Goal: Task Accomplishment & Management: Complete application form

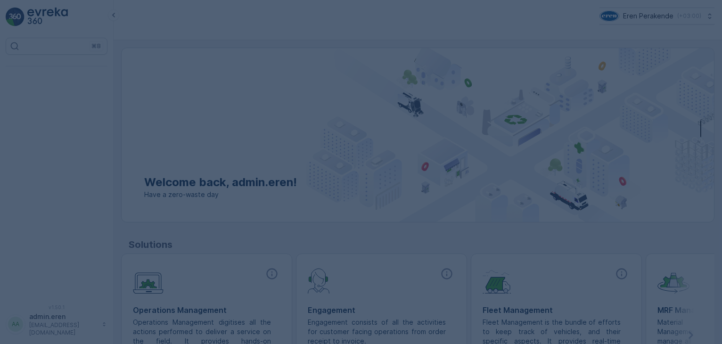
click at [209, 147] on div at bounding box center [361, 172] width 722 height 344
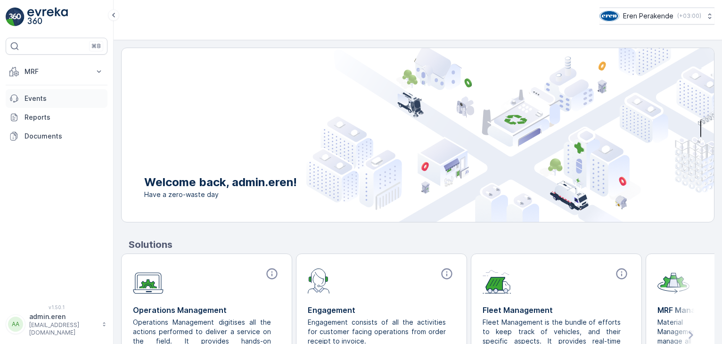
click at [52, 101] on p "Events" at bounding box center [63, 98] width 79 height 9
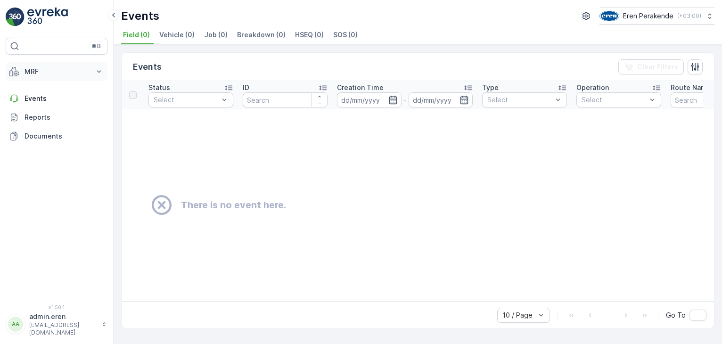
click at [49, 71] on p "MRF" at bounding box center [56, 71] width 64 height 9
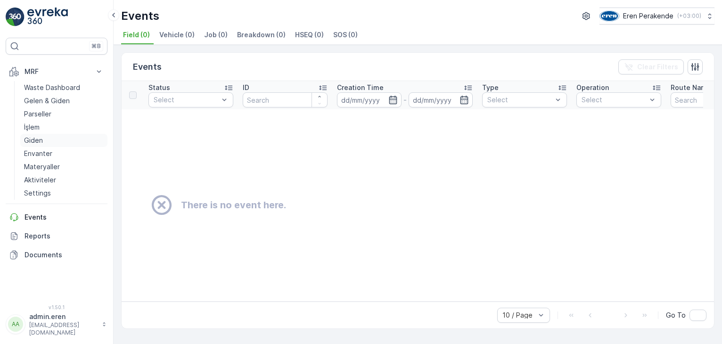
click at [37, 141] on p "Giden" at bounding box center [33, 140] width 19 height 9
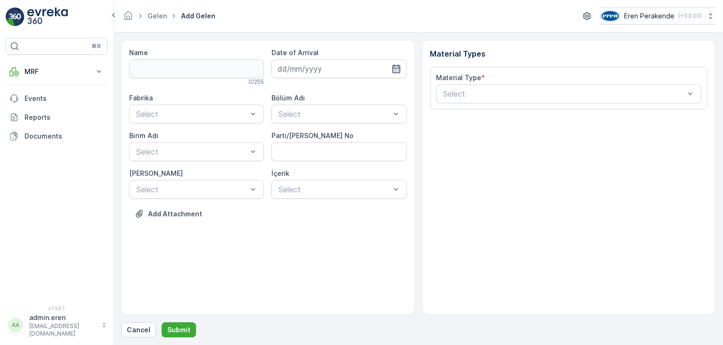
click at [399, 70] on icon "button" at bounding box center [395, 68] width 9 height 9
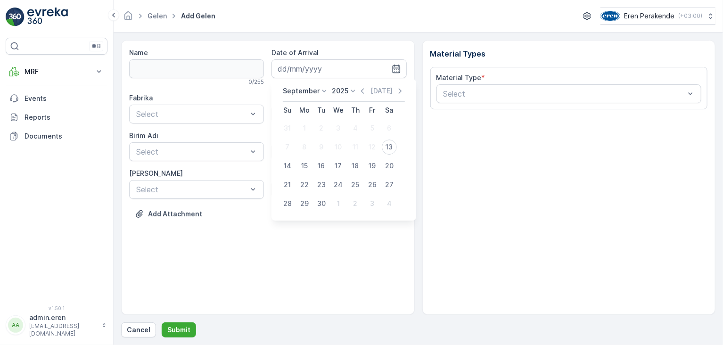
click at [392, 145] on div "13" at bounding box center [389, 146] width 15 height 15
type input "[DATE]"
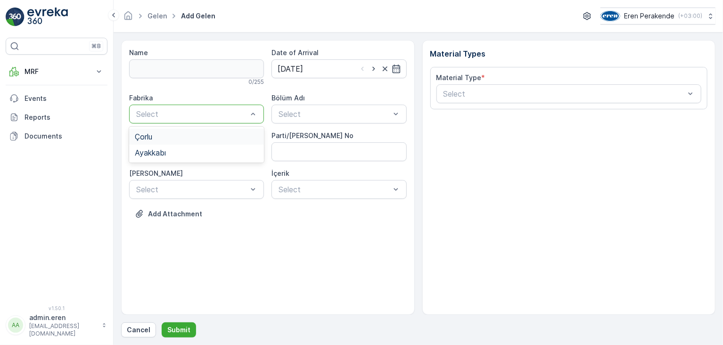
click at [210, 138] on div "Çorlu" at bounding box center [197, 136] width 124 height 8
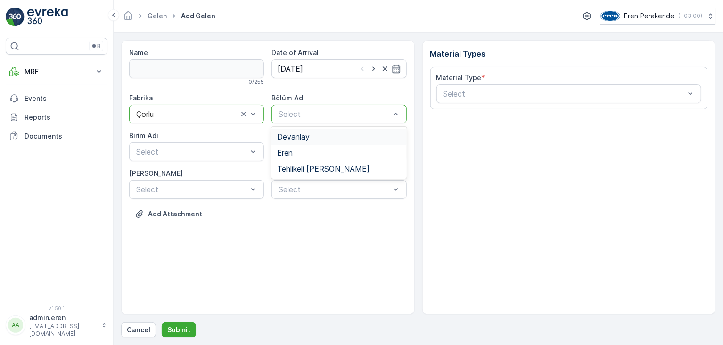
click at [308, 140] on span "Devanlay" at bounding box center [293, 136] width 33 height 8
click at [263, 147] on div "Select" at bounding box center [196, 151] width 135 height 19
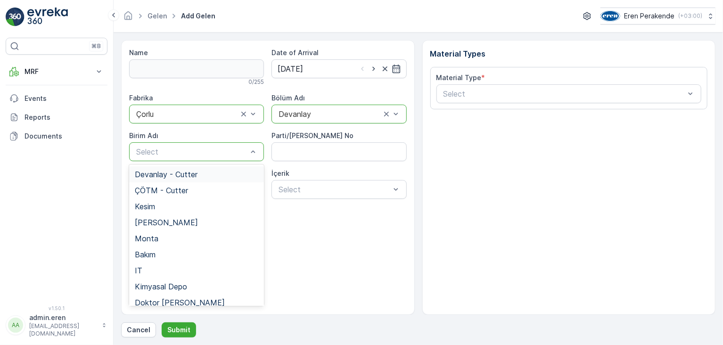
click at [223, 173] on div "Devanlay - Cutter" at bounding box center [197, 174] width 124 height 8
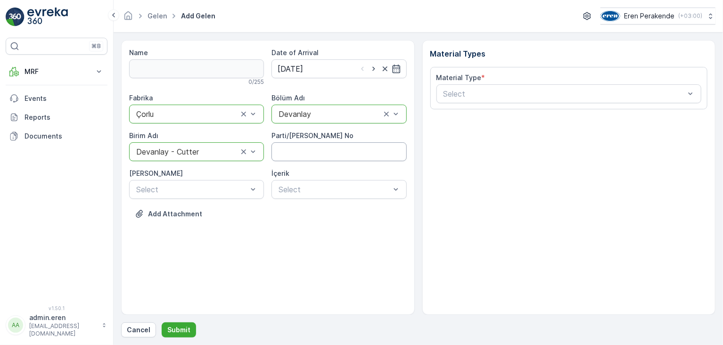
click at [313, 153] on No "Parti/[PERSON_NAME] No" at bounding box center [338, 151] width 135 height 19
type No "1273454"
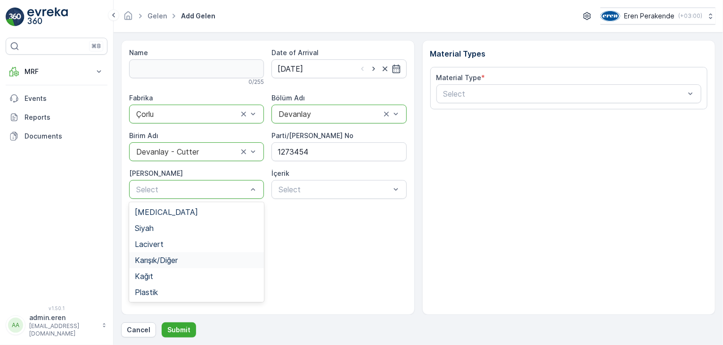
click at [185, 256] on div "Karışık/Diğer" at bounding box center [197, 260] width 124 height 8
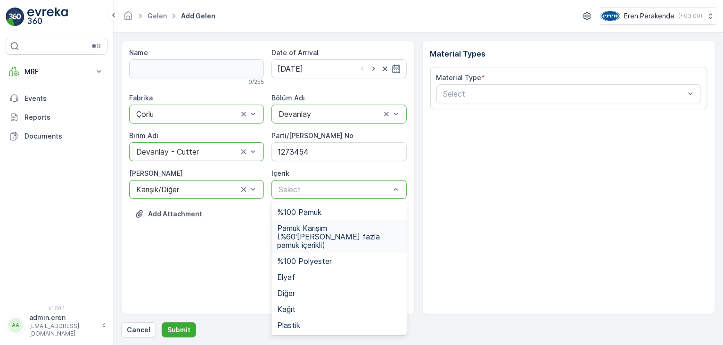
click at [332, 228] on span "Pamuk Karışım (%60'[PERSON_NAME] fazla pamuk içerikli)" at bounding box center [339, 236] width 124 height 25
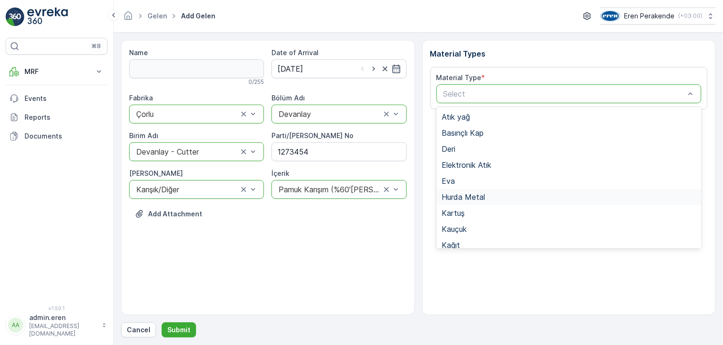
scroll to position [94, 0]
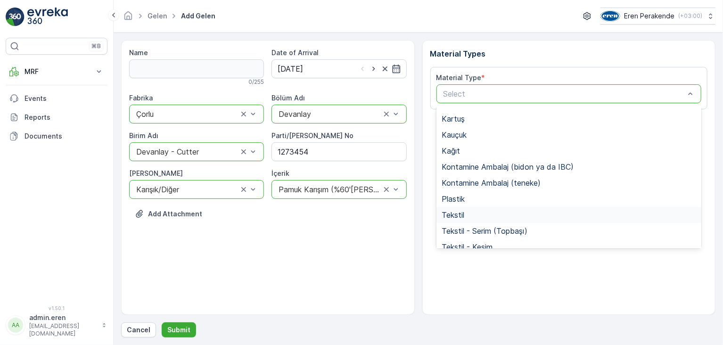
click at [475, 213] on div "Tekstil" at bounding box center [569, 215] width 254 height 8
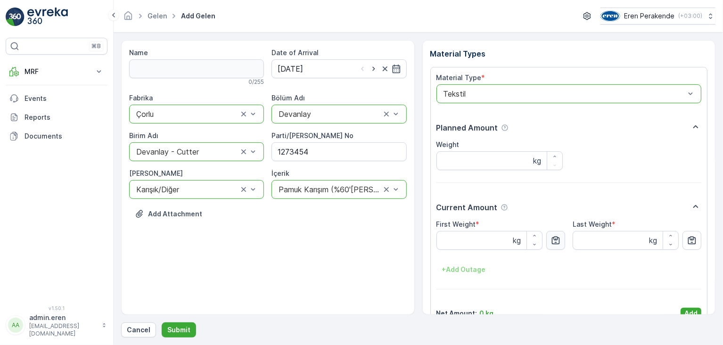
click at [553, 244] on icon "button" at bounding box center [555, 240] width 9 height 9
type Weight "17.07"
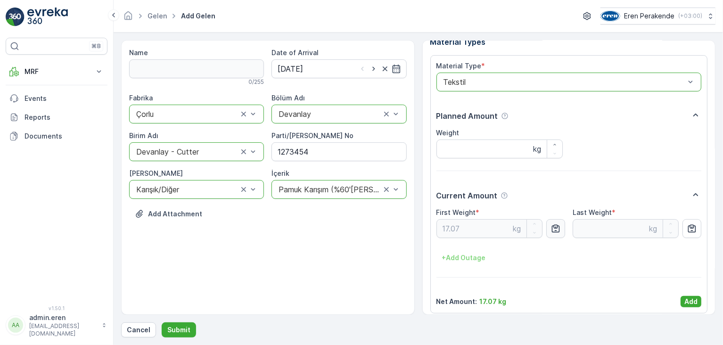
scroll to position [18, 0]
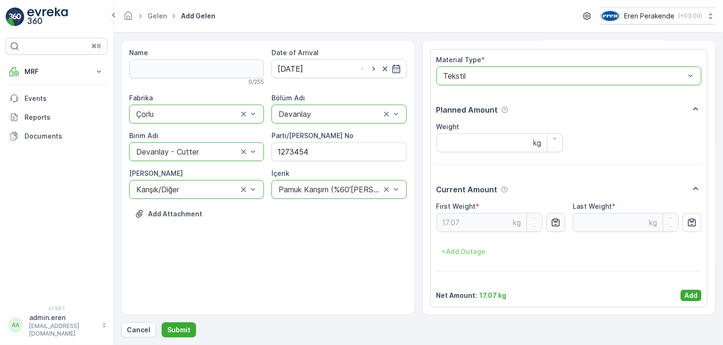
click at [683, 72] on div at bounding box center [564, 76] width 244 height 8
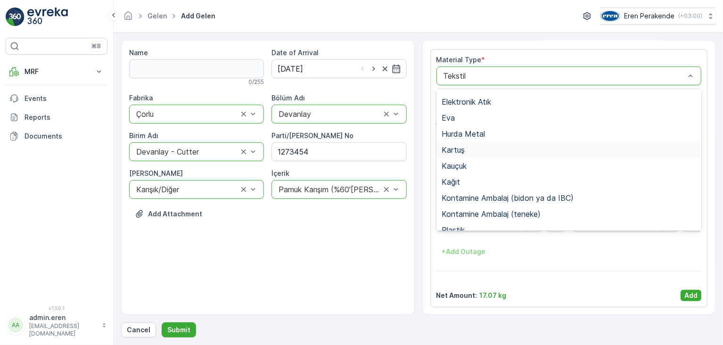
scroll to position [141, 0]
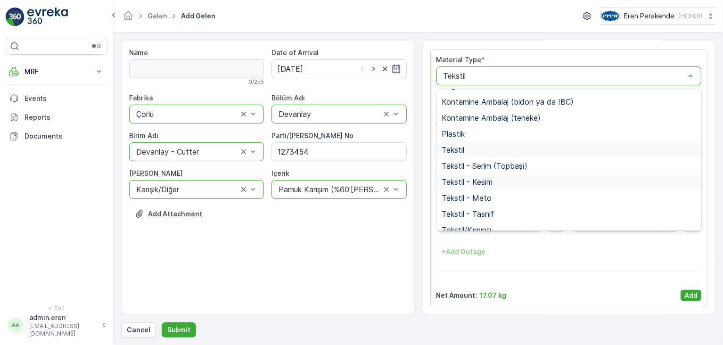
click at [478, 187] on div "Tekstil - Kesim" at bounding box center [568, 182] width 265 height 16
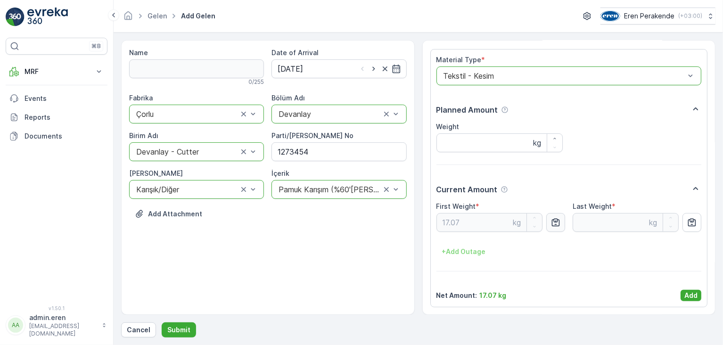
click at [692, 294] on p "Add" at bounding box center [690, 295] width 13 height 9
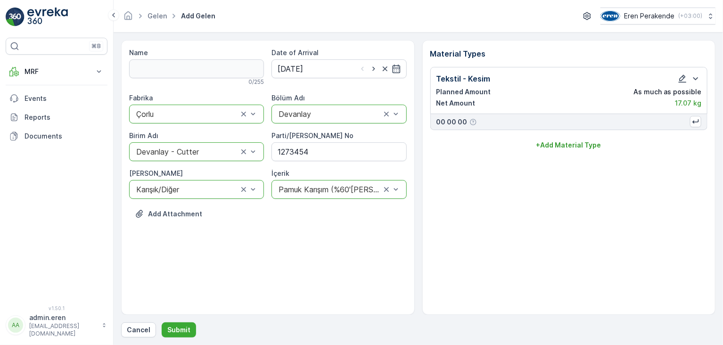
scroll to position [0, 0]
click at [186, 332] on p "Submit" at bounding box center [178, 329] width 23 height 9
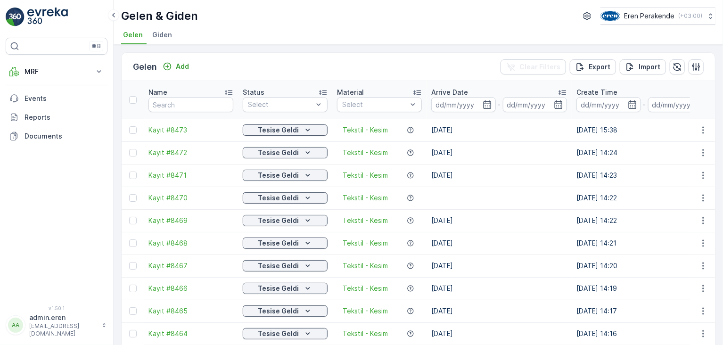
click at [699, 125] on td at bounding box center [702, 130] width 25 height 23
click at [699, 125] on icon "button" at bounding box center [702, 129] width 9 height 9
click at [685, 178] on div "Print QR" at bounding box center [691, 173] width 62 height 13
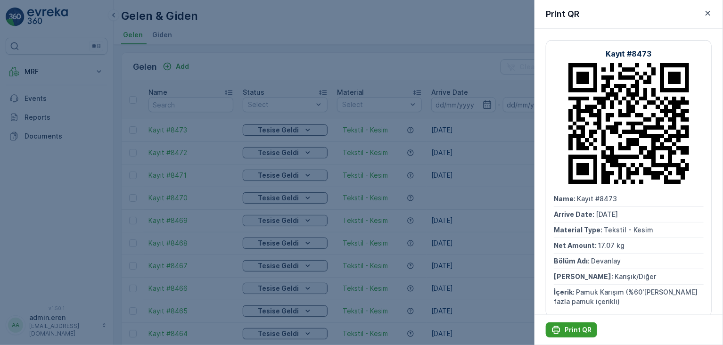
click at [565, 332] on p "Print QR" at bounding box center [577, 329] width 27 height 9
click at [472, 32] on div at bounding box center [361, 172] width 723 height 345
